Goal: Task Accomplishment & Management: Use online tool/utility

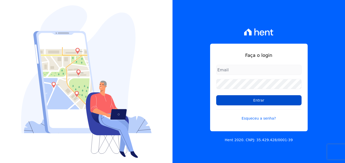
type input "[PERSON_NAME][EMAIL_ADDRESS][PERSON_NAME][DOMAIN_NAME]"
click at [265, 103] on input "Entrar" at bounding box center [258, 100] width 85 height 10
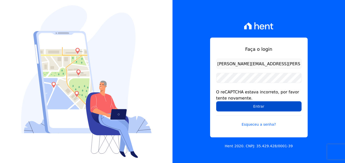
click at [262, 104] on input "Entrar" at bounding box center [258, 106] width 85 height 10
click at [258, 107] on input "Entrar" at bounding box center [258, 106] width 85 height 10
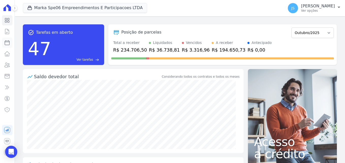
click at [9, 43] on icon at bounding box center [7, 43] width 6 height 6
click at [8, 42] on icon at bounding box center [7, 43] width 6 height 6
select select
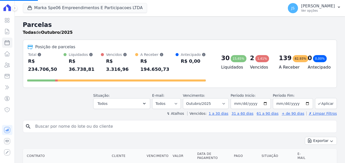
select select
click at [65, 7] on button "Marka Spe06 Empreendimentos E Participacoes LTDA" at bounding box center [85, 8] width 124 height 10
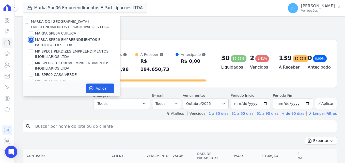
click at [31, 41] on input "MARKA SPE06 EMPREENDIMENTOS E PARTICIPACOES LTDA" at bounding box center [31, 40] width 4 height 4
checkbox input "false"
click at [31, 53] on input "MK SPE01 PERDIZES EMPREENDIMENTOS IMOBILIARIOS LTDA" at bounding box center [31, 51] width 4 height 4
checkbox input "true"
click at [102, 88] on button "Aplicar" at bounding box center [100, 89] width 28 height 10
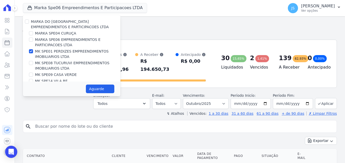
drag, startPoint x: 68, startPoint y: 118, endPoint x: 71, endPoint y: 121, distance: 4.0
click at [71, 122] on input "search" at bounding box center [183, 126] width 302 height 10
select select
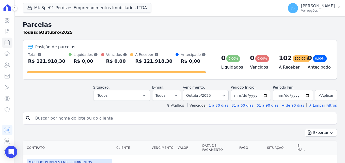
click at [69, 116] on input "search" at bounding box center [183, 118] width 302 height 10
paste input "TANIA CAROLINE PEREIRA"
type input "TANIA CAROLINE PEREIRA"
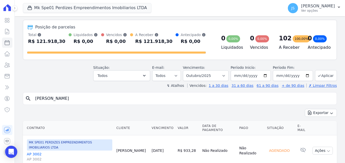
select select
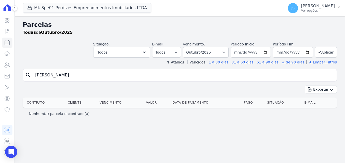
drag, startPoint x: 90, startPoint y: 76, endPoint x: -51, endPoint y: 47, distance: 143.9
click at [0, 47] on html "Visão Geral Contratos Parcelas Lotes Clientes Minha Carteira Transferências Cré…" at bounding box center [172, 81] width 345 height 163
click at [67, 77] on input "search" at bounding box center [183, 75] width 302 height 10
type input "79"
select select
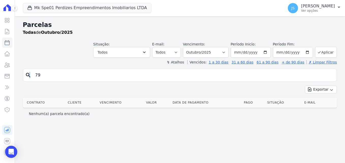
click at [30, 77] on icon "search" at bounding box center [28, 75] width 6 height 6
drag, startPoint x: 30, startPoint y: 77, endPoint x: 43, endPoint y: 77, distance: 13.5
click at [43, 77] on input "79" at bounding box center [183, 75] width 302 height 10
drag, startPoint x: 30, startPoint y: 74, endPoint x: 23, endPoint y: 71, distance: 8.1
click at [23, 71] on div "search 79" at bounding box center [180, 75] width 314 height 13
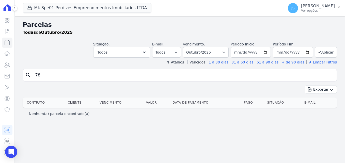
type input "78"
select select
drag, startPoint x: 33, startPoint y: 74, endPoint x: 31, endPoint y: 76, distance: 3.2
click at [31, 76] on icon "search" at bounding box center [28, 75] width 6 height 6
